Goal: Information Seeking & Learning: Understand process/instructions

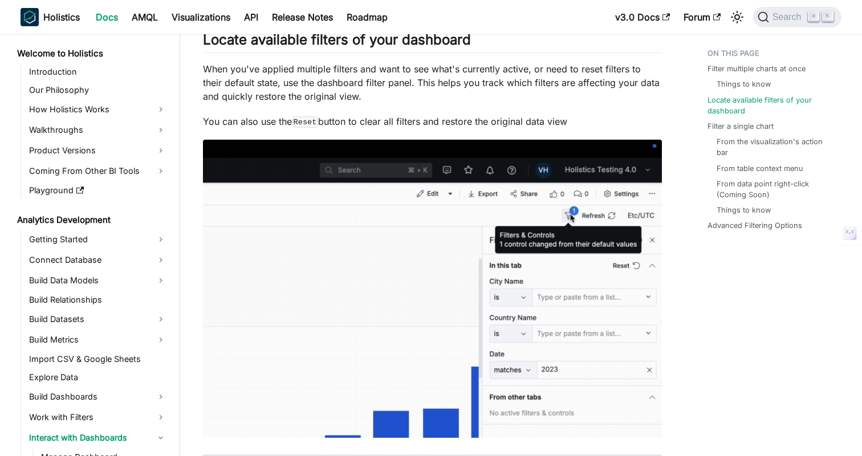
scroll to position [112, 0]
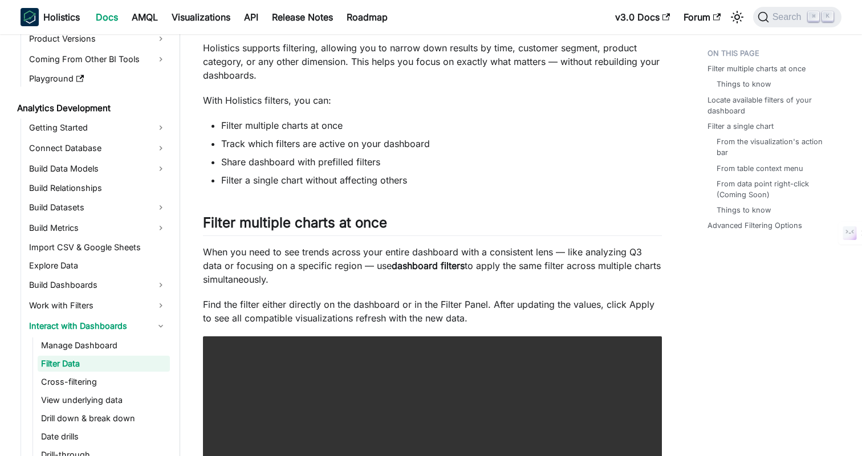
scroll to position [0, 0]
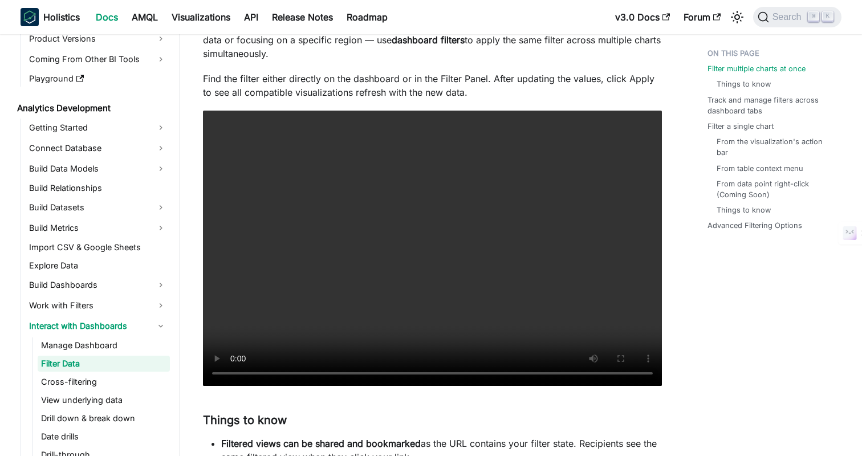
scroll to position [326, 0]
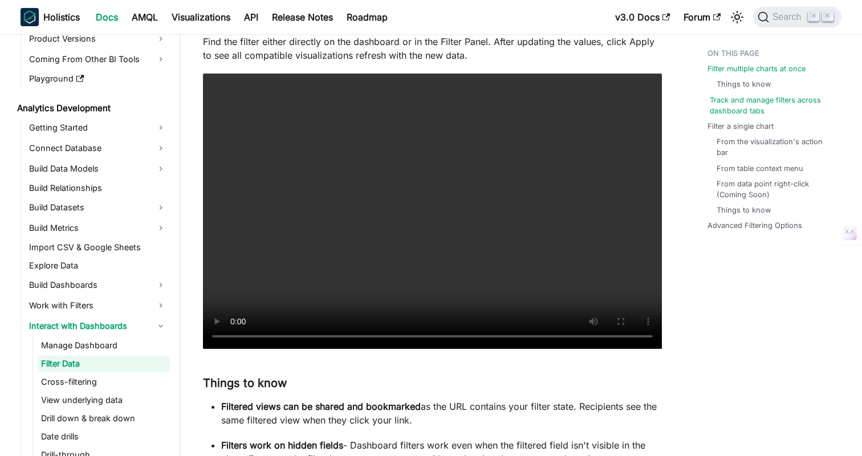
click at [719, 105] on link "Track and manage filters across dashboard tabs" at bounding box center [773, 106] width 127 height 22
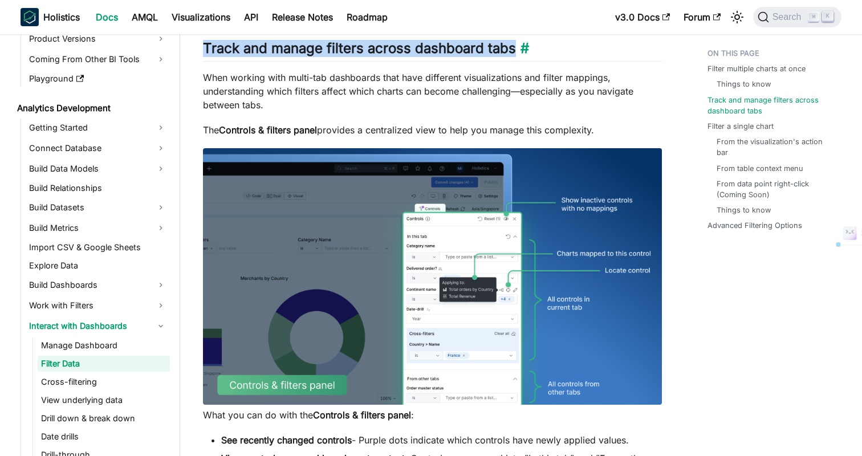
drag, startPoint x: 206, startPoint y: 48, endPoint x: 562, endPoint y: 44, distance: 355.9
click at [562, 44] on h2 "Track and manage filters across dashboard tabs ​" at bounding box center [432, 51] width 459 height 22
click at [606, 59] on h2 "Track and manage filters across dashboard tabs ​" at bounding box center [432, 51] width 459 height 22
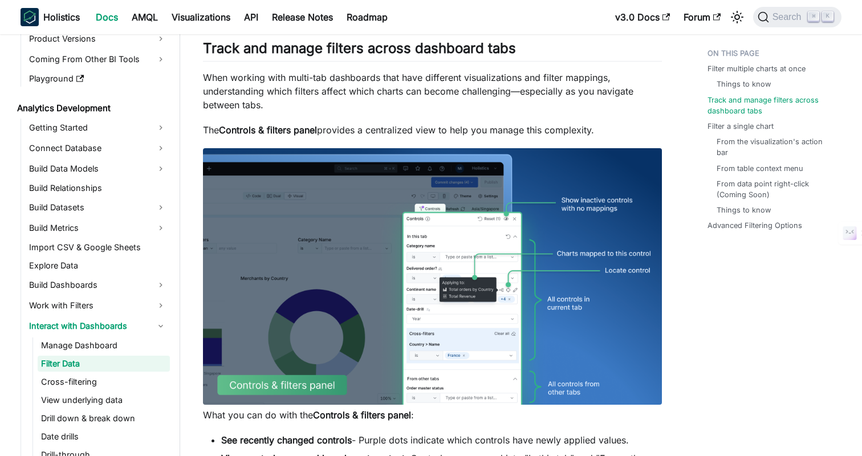
click at [68, 305] on link "Work with Filters" at bounding box center [98, 306] width 144 height 18
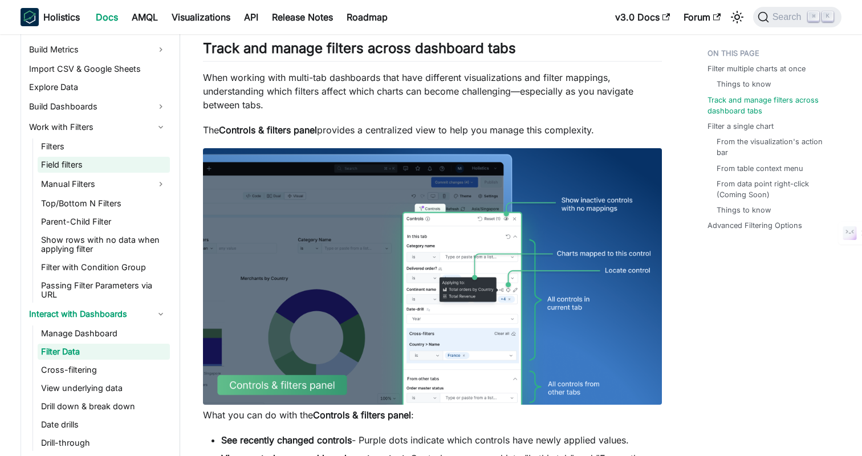
scroll to position [351, 0]
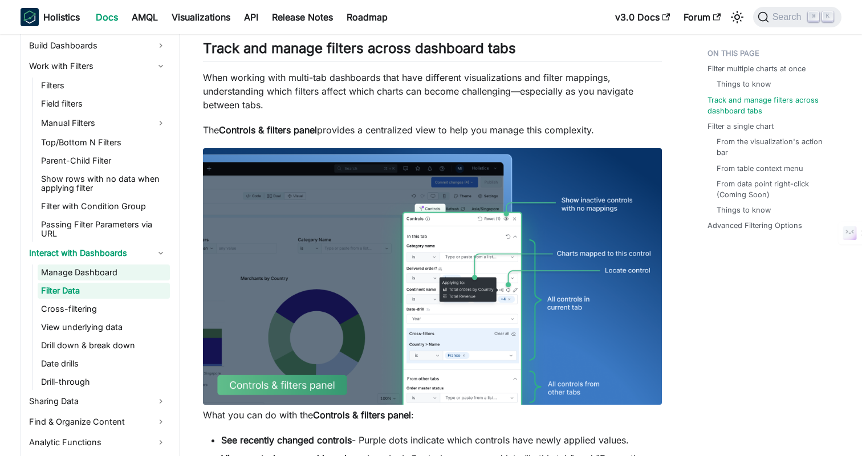
click at [94, 265] on link "Manage Dashboard" at bounding box center [104, 273] width 132 height 16
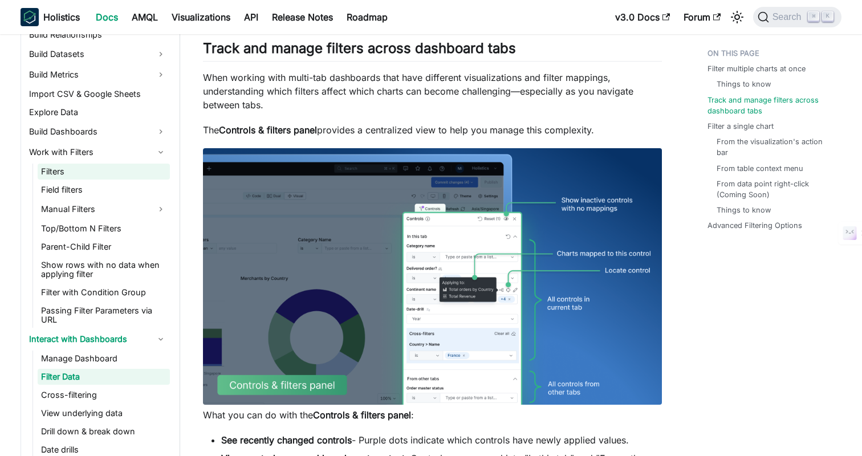
scroll to position [224, 0]
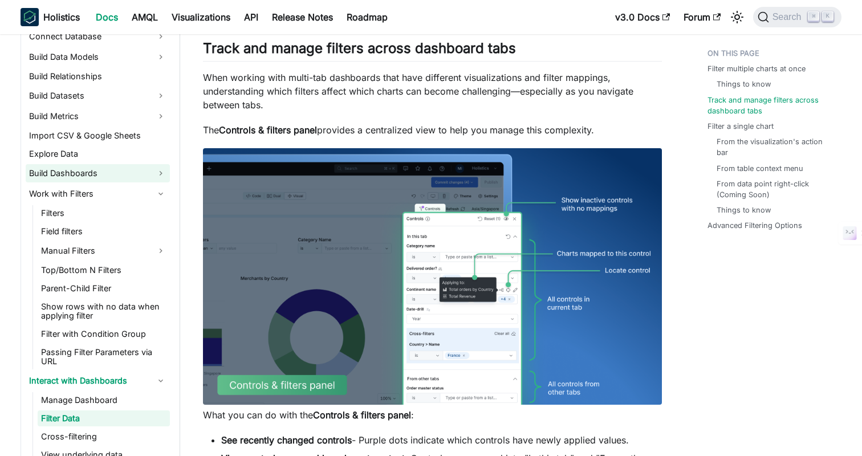
click at [98, 177] on link "Build Dashboards" at bounding box center [98, 173] width 144 height 18
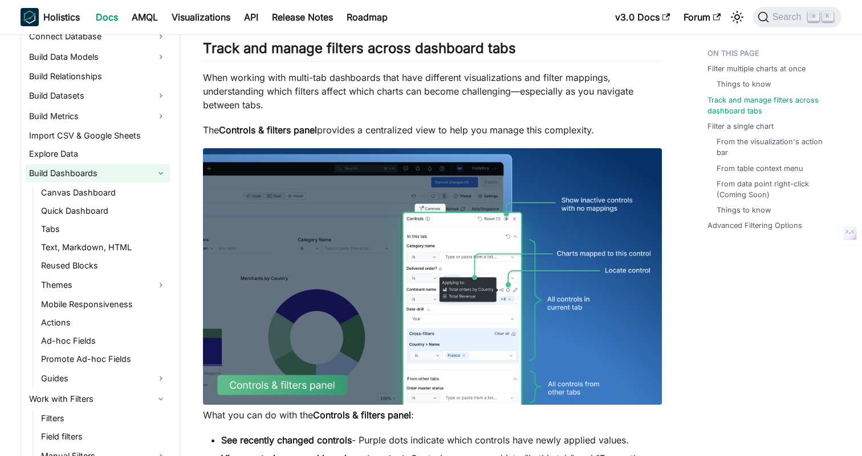
click at [74, 166] on link "Build Dashboards" at bounding box center [98, 173] width 144 height 18
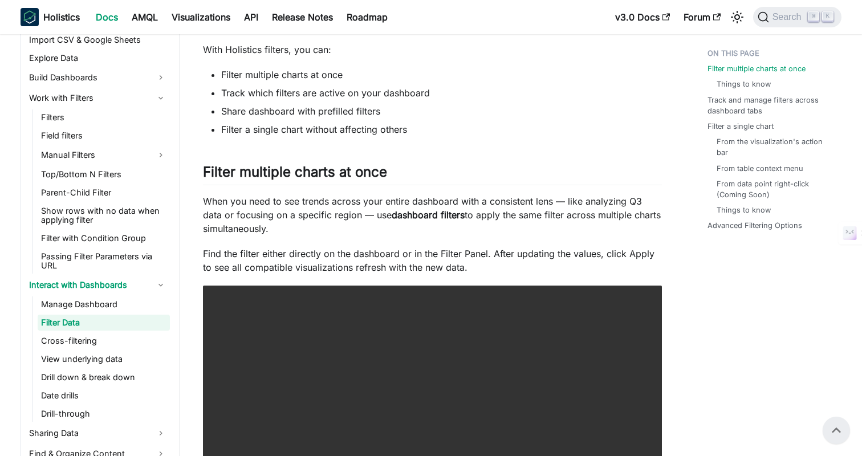
scroll to position [61, 0]
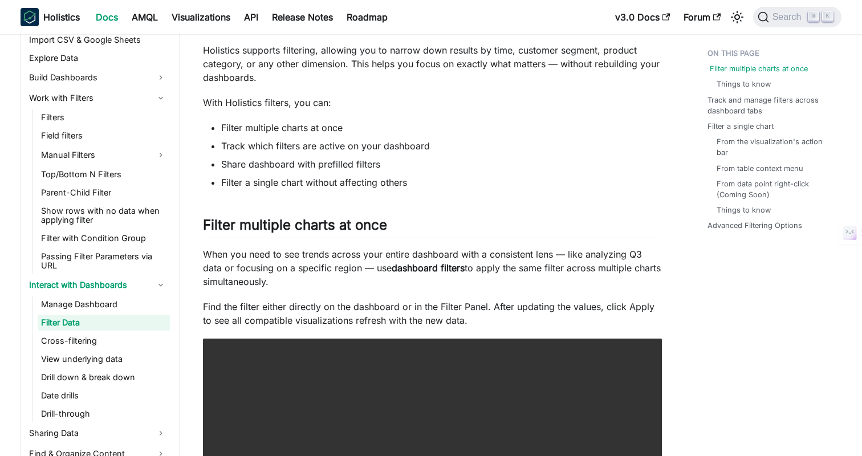
click at [731, 70] on link "Filter multiple charts at once" at bounding box center [759, 68] width 98 height 11
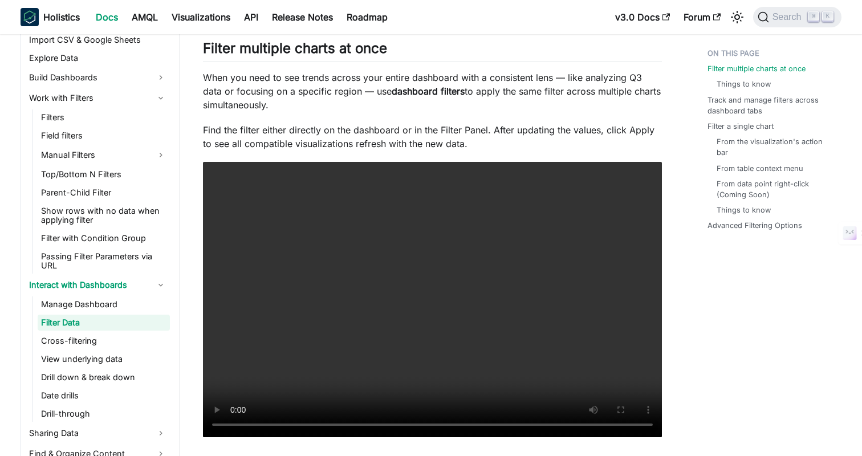
click at [655, 110] on p "When you need to see trends across your entire dashboard with a consistent lens…" at bounding box center [432, 91] width 459 height 41
click at [656, 91] on p "When you need to see trends across your entire dashboard with a consistent lens…" at bounding box center [432, 91] width 459 height 41
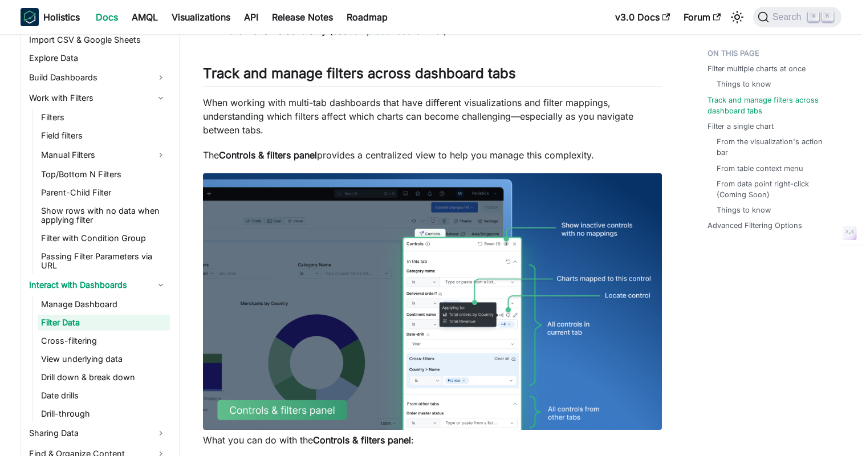
scroll to position [813, 0]
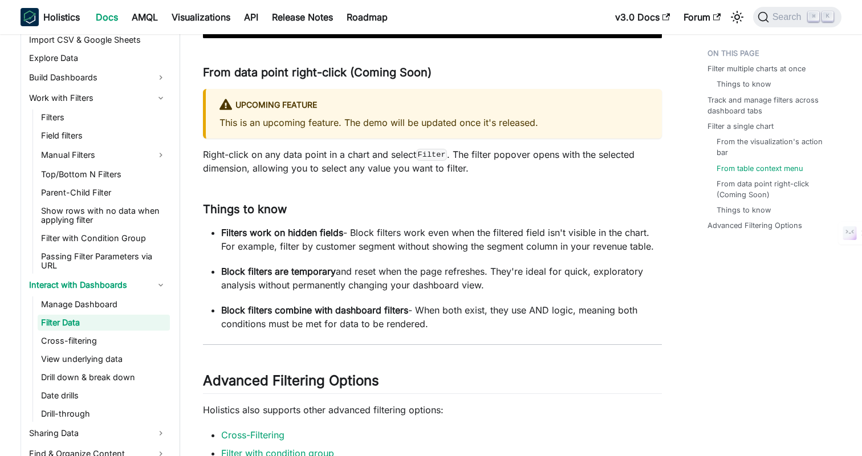
scroll to position [2339, 0]
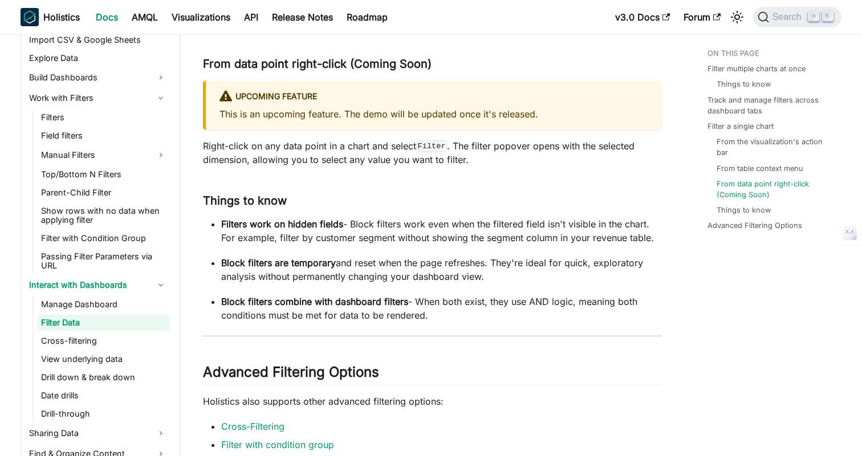
click at [310, 196] on h3 "Things to know ​" at bounding box center [432, 201] width 459 height 14
click at [572, 207] on h3 "Things to know ​" at bounding box center [432, 201] width 459 height 14
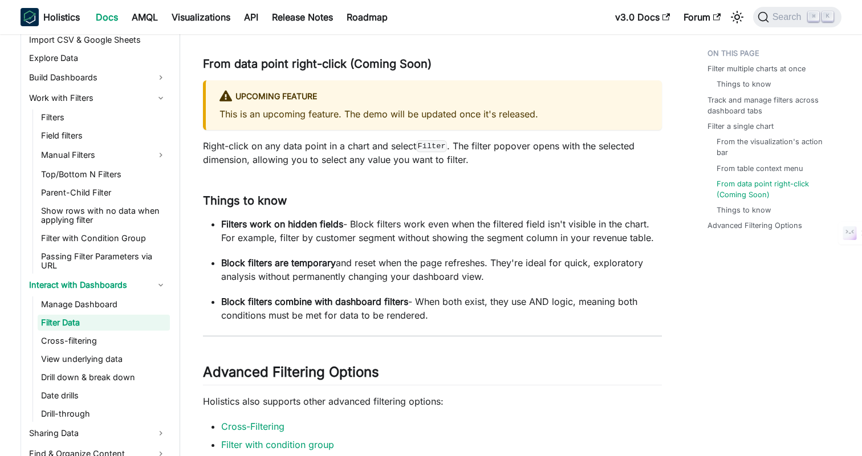
click at [509, 90] on div "Upcoming feature" at bounding box center [434, 97] width 429 height 15
